Goal: Transaction & Acquisition: Purchase product/service

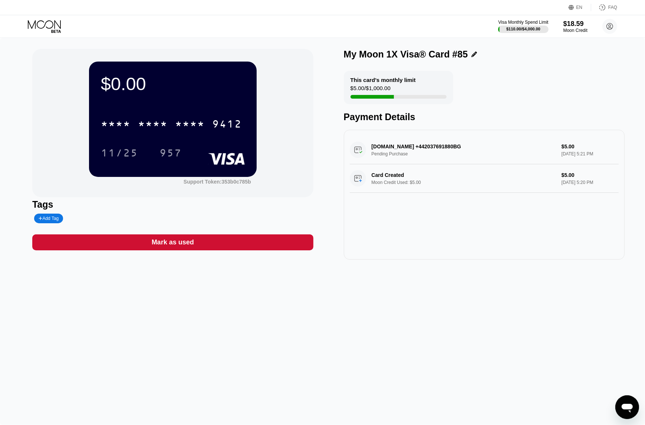
click at [406, 22] on div "Visa Monthly Spend Limit $110.00 / $4,000.00 $18.59 Moon Credit [EMAIL_ADDRESS]…" at bounding box center [322, 26] width 645 height 22
click at [37, 22] on icon at bounding box center [45, 26] width 34 height 13
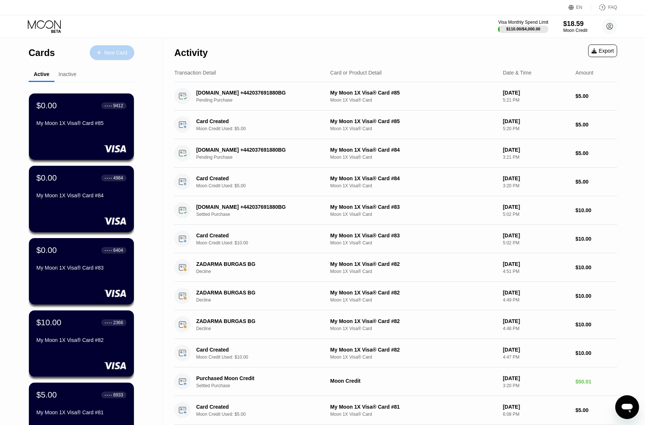
click at [119, 55] on div "New Card" at bounding box center [115, 53] width 23 height 6
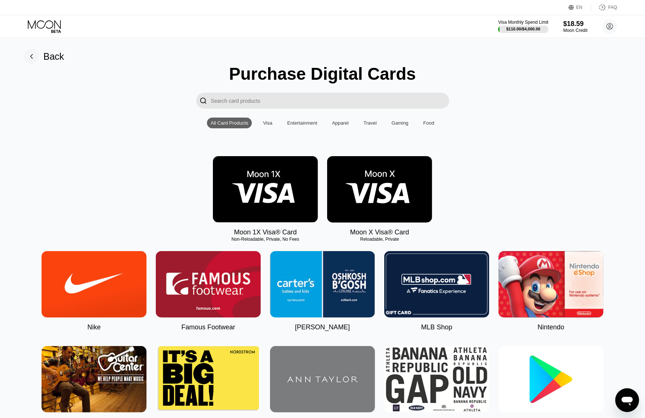
click at [270, 204] on img at bounding box center [265, 189] width 105 height 66
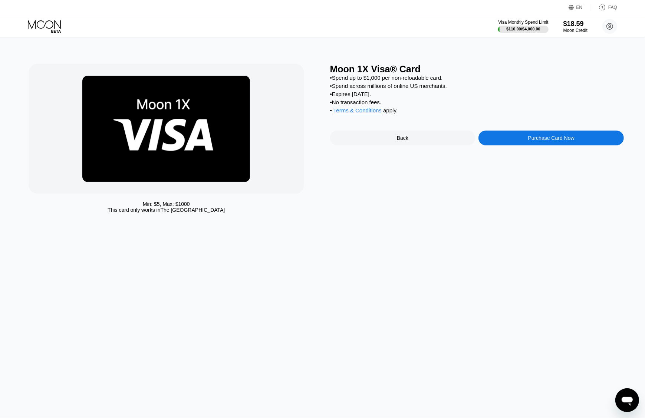
click at [521, 144] on div "Purchase Card Now" at bounding box center [550, 138] width 145 height 15
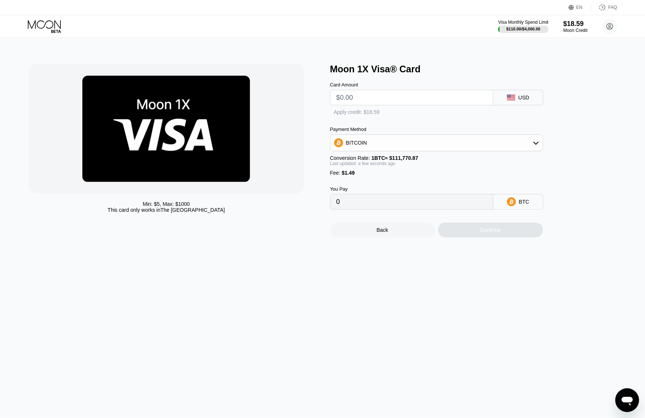
click at [358, 103] on input "text" at bounding box center [411, 97] width 151 height 15
type input "$5"
type input "0.00005807"
type input "$5"
click at [351, 115] on div "Apply credit: $6.49" at bounding box center [362, 112] width 43 height 6
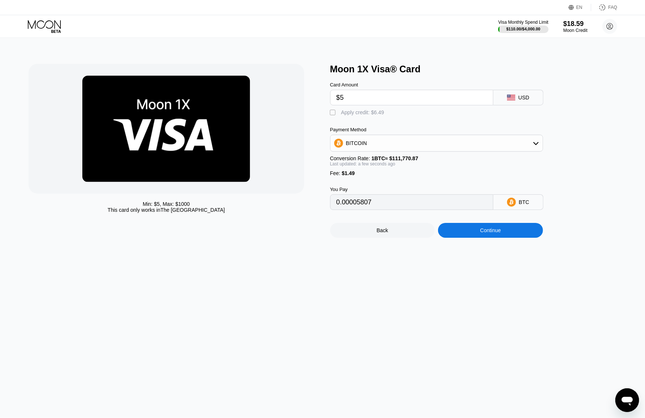
type input "0"
click at [498, 238] on div "Continue" at bounding box center [490, 230] width 105 height 15
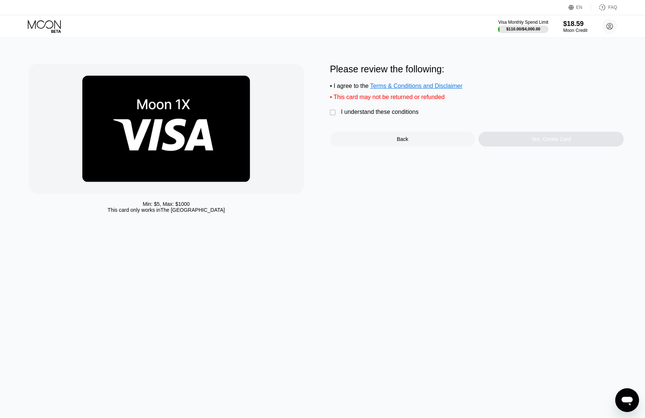
click at [334, 116] on div "" at bounding box center [333, 112] width 7 height 7
click at [549, 142] on div "Yes, Create Card" at bounding box center [551, 139] width 40 height 6
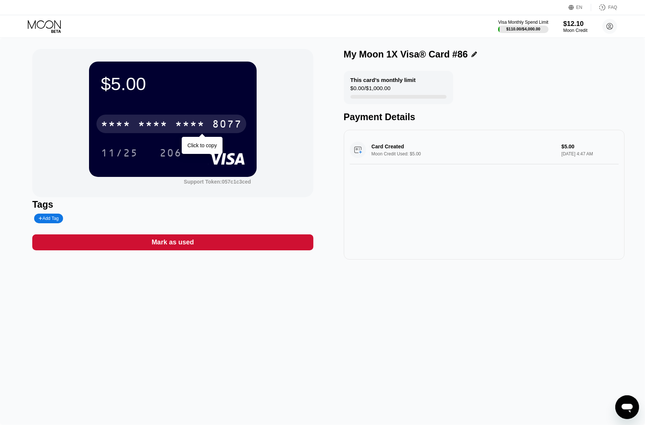
click at [161, 123] on div "* * * *" at bounding box center [153, 125] width 30 height 12
click at [216, 120] on div "8077" at bounding box center [227, 125] width 30 height 12
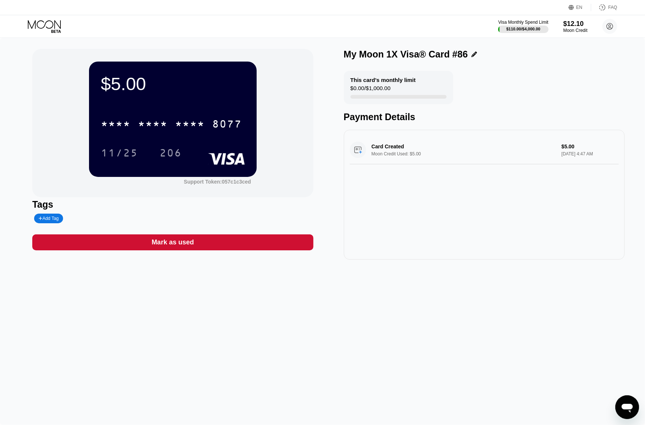
drag, startPoint x: 257, startPoint y: 206, endPoint x: 201, endPoint y: 202, distance: 55.4
click at [257, 206] on div "Tags" at bounding box center [172, 204] width 281 height 11
